Goal: Information Seeking & Learning: Find specific fact

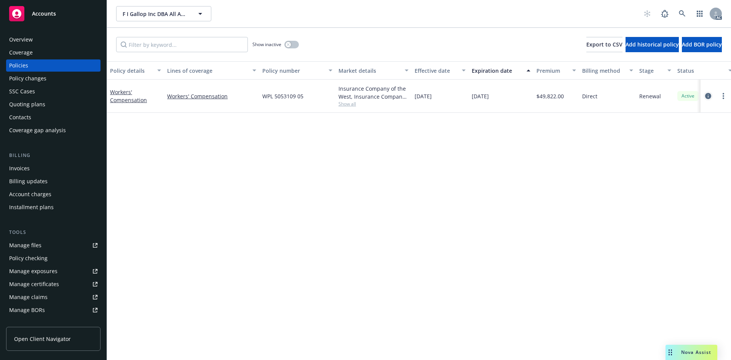
click at [709, 96] on icon "circleInformation" at bounding box center [708, 96] width 6 height 6
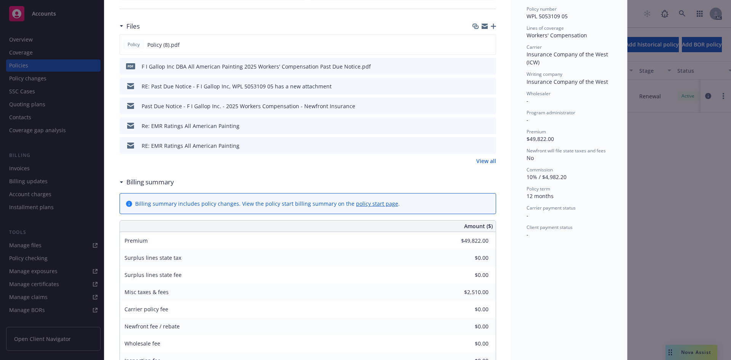
scroll to position [114, 0]
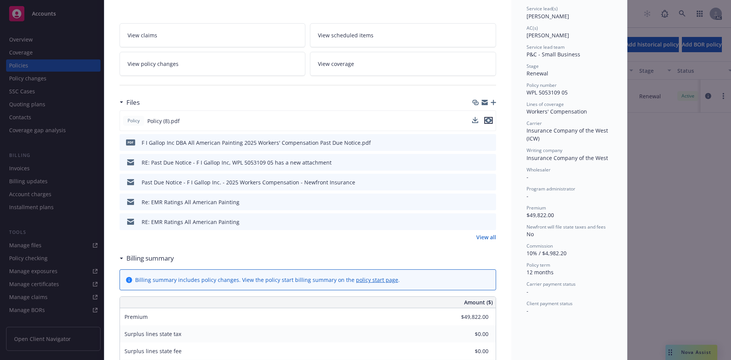
click at [485, 122] on icon "preview file" at bounding box center [488, 120] width 7 height 5
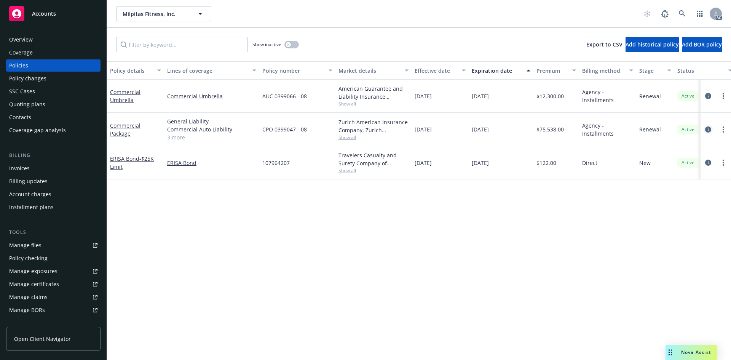
click at [708, 131] on icon "circleInformation" at bounding box center [708, 129] width 6 height 6
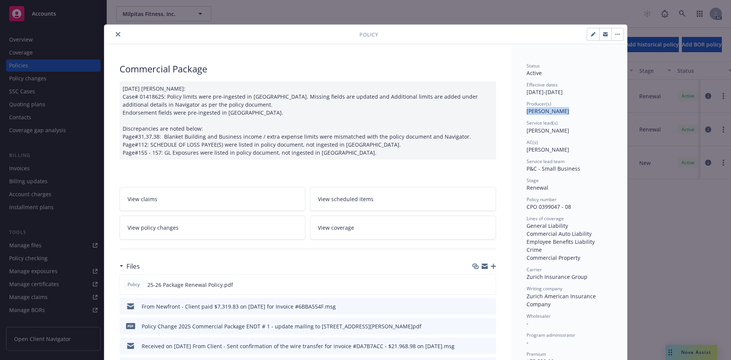
drag, startPoint x: 558, startPoint y: 114, endPoint x: 521, endPoint y: 113, distance: 37.3
copy span "Eric Alburger"
